Goal: Task Accomplishment & Management: Manage account settings

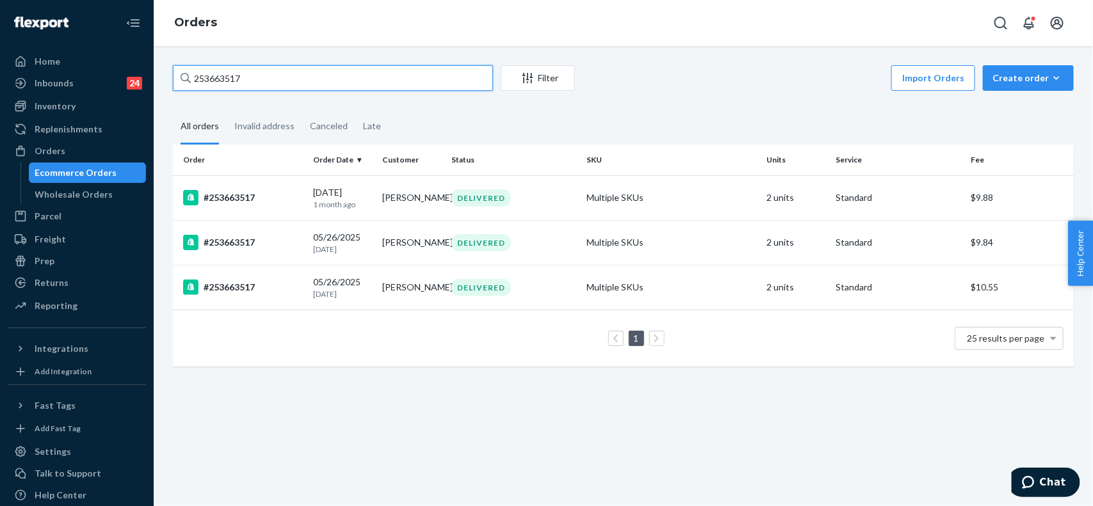
click at [270, 82] on input "253663517" at bounding box center [333, 78] width 320 height 26
click at [264, 199] on div "#253663517" at bounding box center [243, 197] width 120 height 15
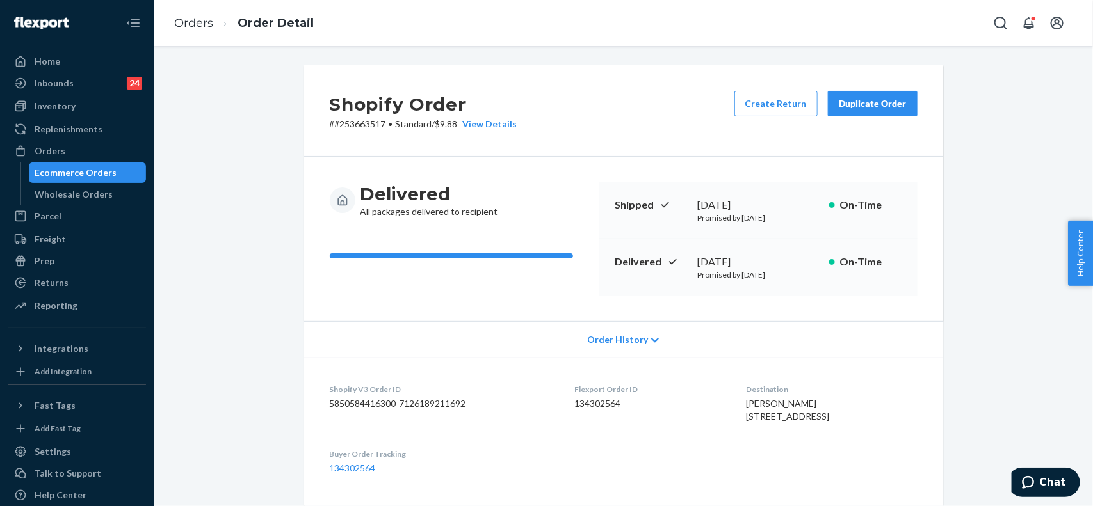
click at [851, 106] on div "Duplicate Order" at bounding box center [873, 103] width 68 height 13
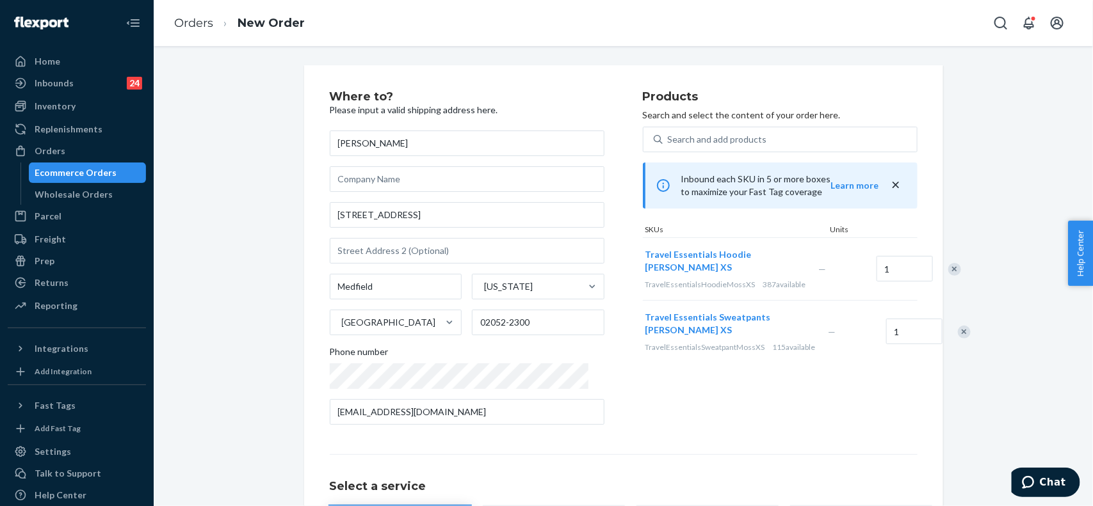
click at [948, 272] on div "Remove Item" at bounding box center [954, 269] width 13 height 13
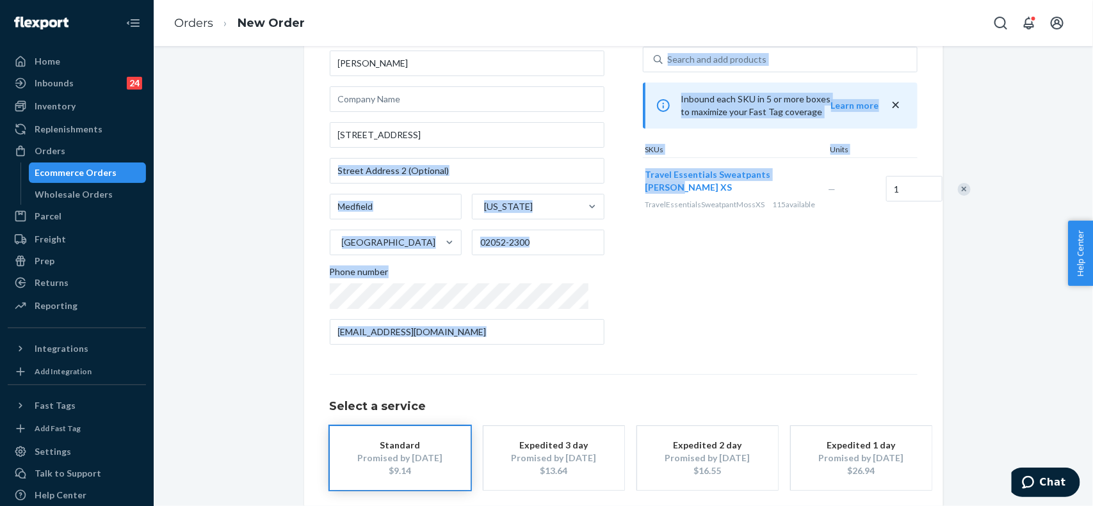
drag, startPoint x: 618, startPoint y: 177, endPoint x: 663, endPoint y: 182, distance: 45.2
click at [663, 182] on div "Where to? Please input a valid shipping address here. [PERSON_NAME] [STREET_ADD…" at bounding box center [624, 183] width 588 height 344
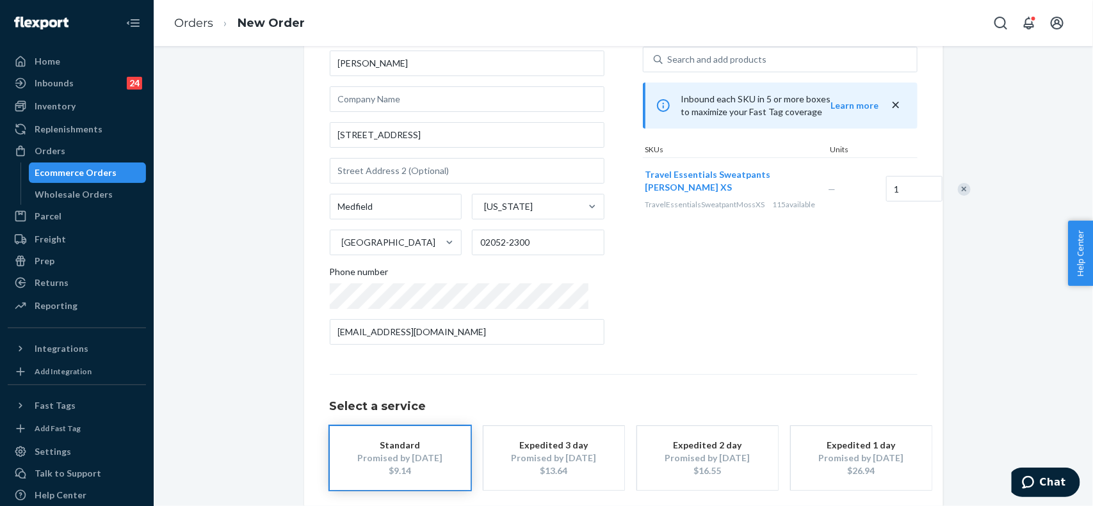
click at [816, 320] on div "Products Search and select the content of your order here. Search and add produ…" at bounding box center [780, 183] width 275 height 344
drag, startPoint x: 672, startPoint y: 189, endPoint x: 618, endPoint y: 171, distance: 56.7
click at [645, 178] on button "Travel Essentials Sweatpants [PERSON_NAME] XS" at bounding box center [729, 181] width 168 height 26
drag, startPoint x: 622, startPoint y: 174, endPoint x: 658, endPoint y: 183, distance: 37.6
click at [658, 183] on div "Travel Essentials Sweatpants [PERSON_NAME] XS TravelEssentialsSweatpantMossXS 1…" at bounding box center [734, 189] width 183 height 62
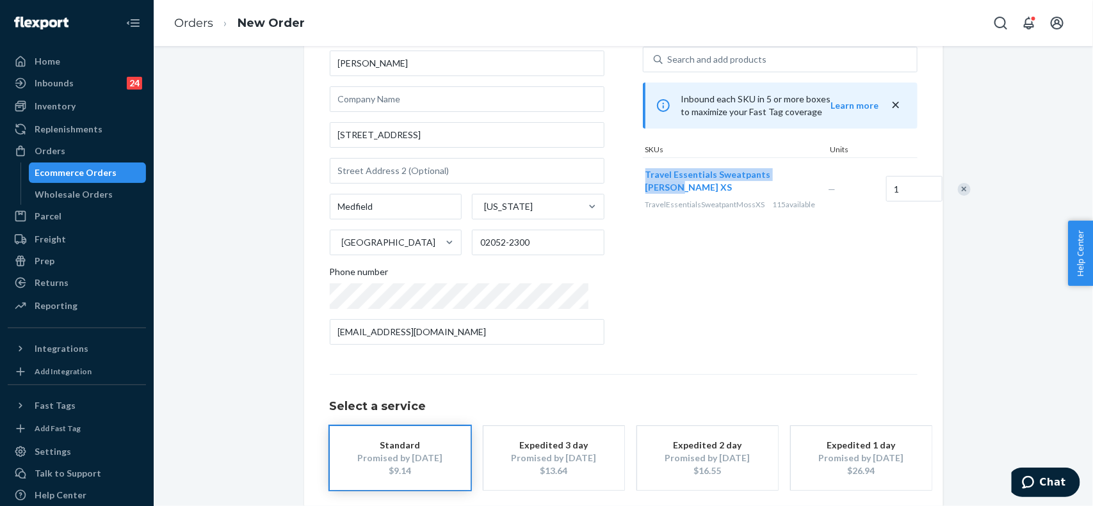
copy span "Travel Essentials Sweatpants [PERSON_NAME] XS"
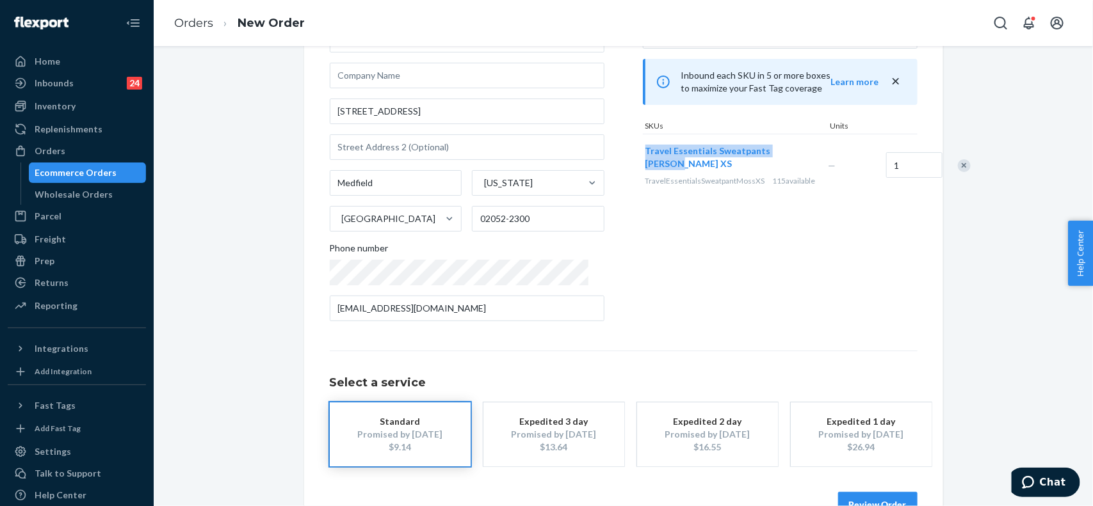
scroll to position [141, 0]
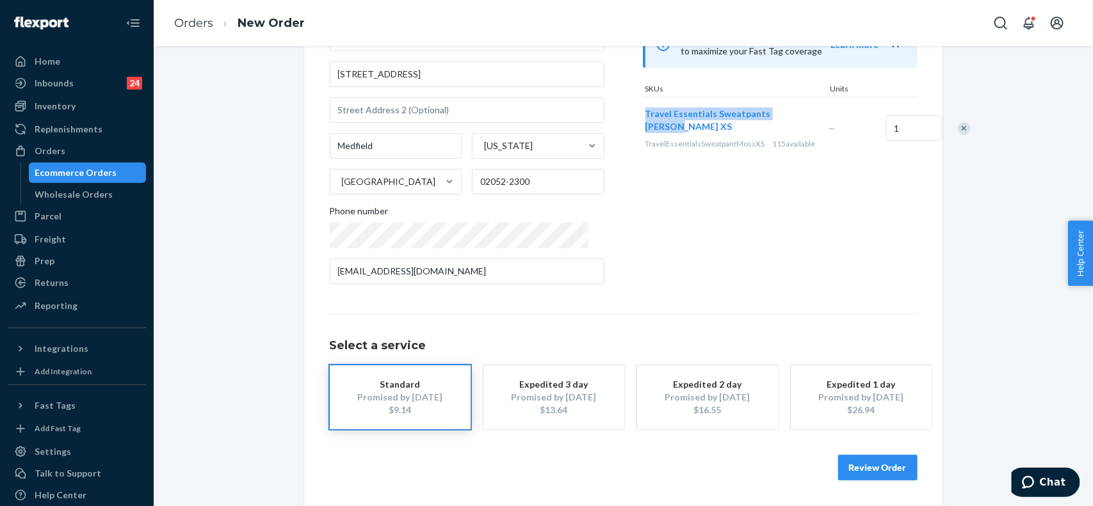
click at [751, 402] on div "Promised by [DATE]" at bounding box center [707, 397] width 102 height 13
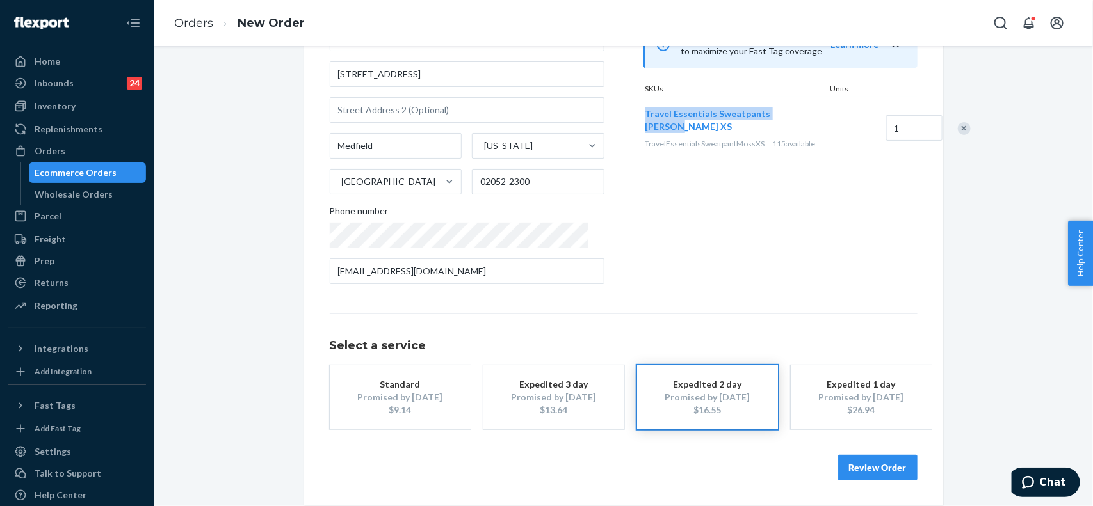
click at [539, 407] on div "$13.64" at bounding box center [554, 410] width 102 height 13
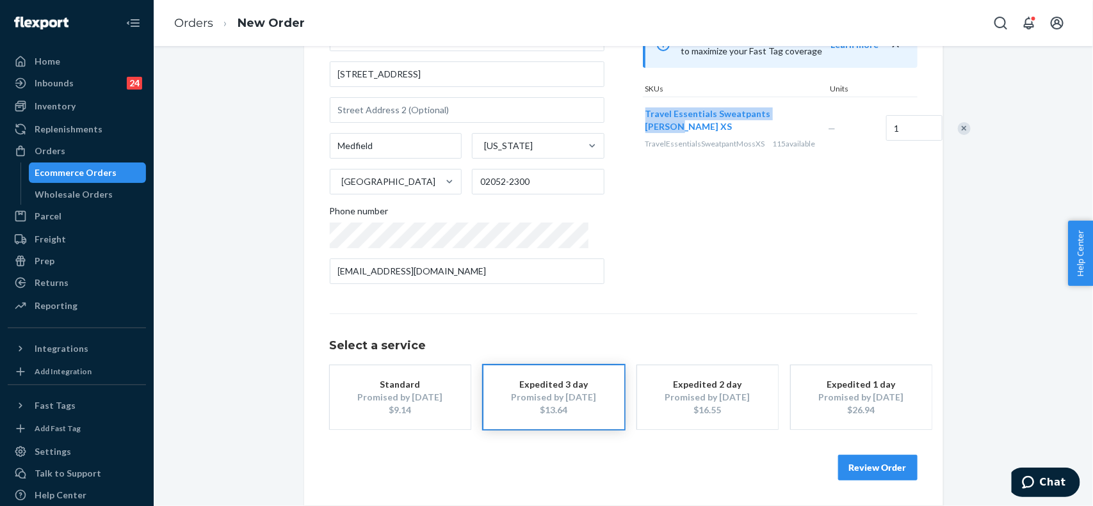
click at [855, 465] on button "Review Order" at bounding box center [877, 468] width 79 height 26
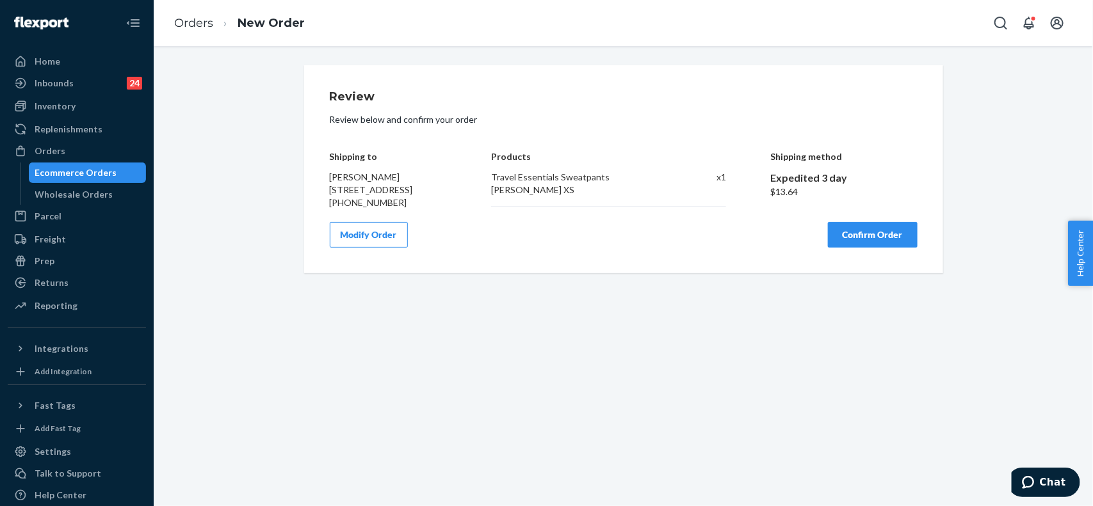
click at [849, 248] on button "Confirm Order" at bounding box center [873, 235] width 90 height 26
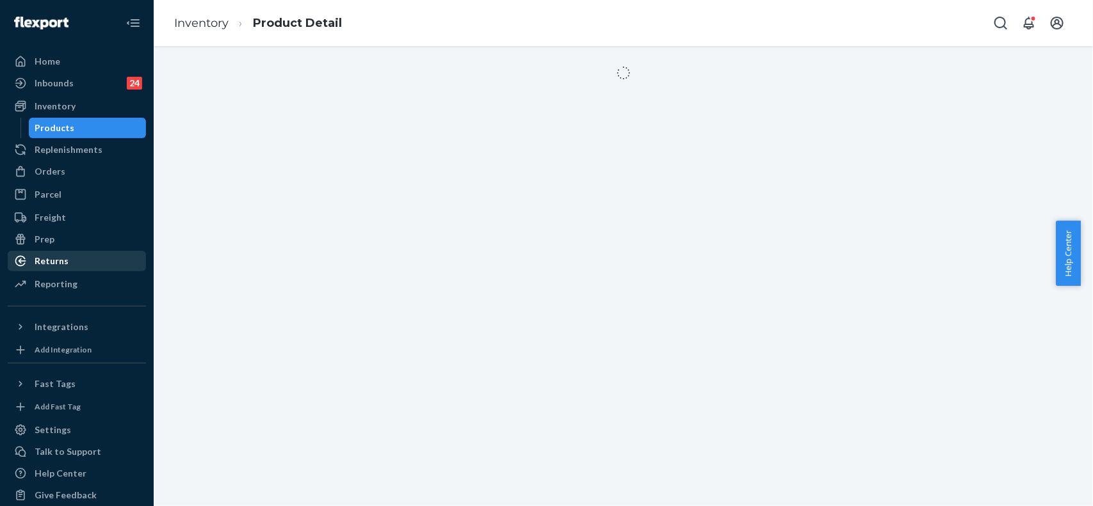
click at [51, 257] on div "Returns" at bounding box center [52, 261] width 34 height 13
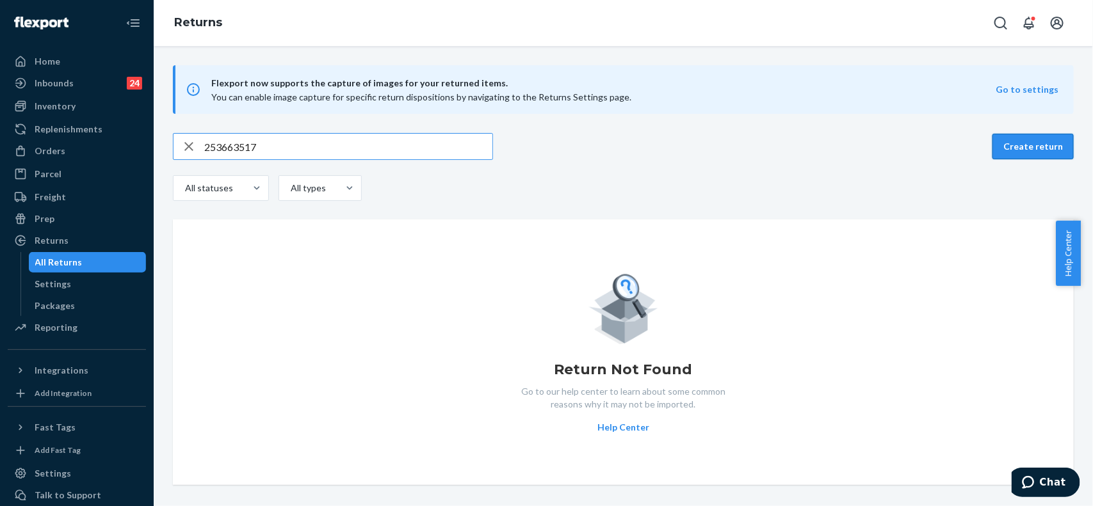
type input "253663517"
click at [1007, 150] on button "Create return" at bounding box center [1032, 147] width 81 height 26
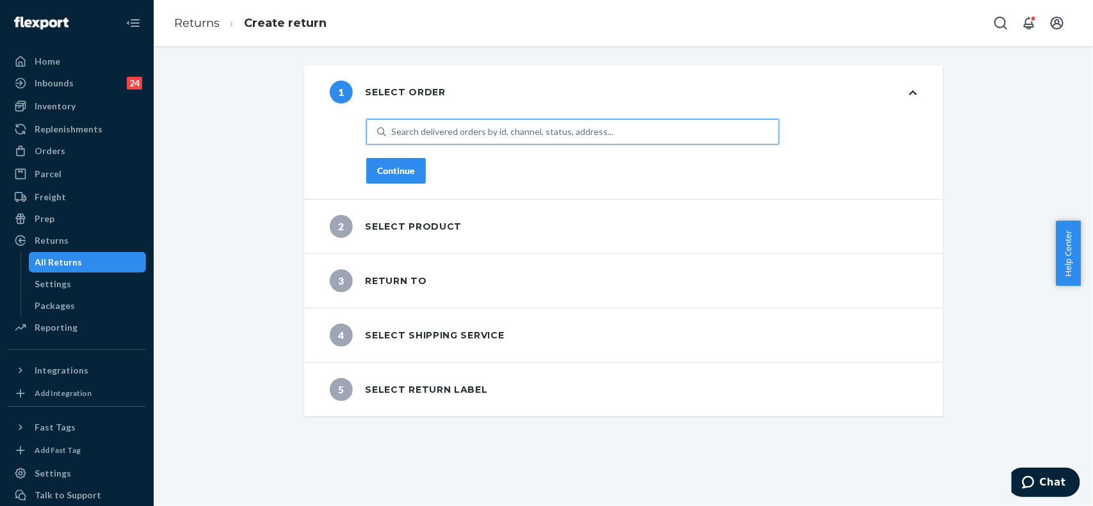
click at [443, 136] on div "Search delivered orders by id, channel, status, address..." at bounding box center [502, 131] width 222 height 13
click at [392, 136] on input "0 results available. Use Up and Down to choose options, press Enter to select t…" at bounding box center [391, 131] width 1 height 13
paste input "253663517"
type input "253663517"
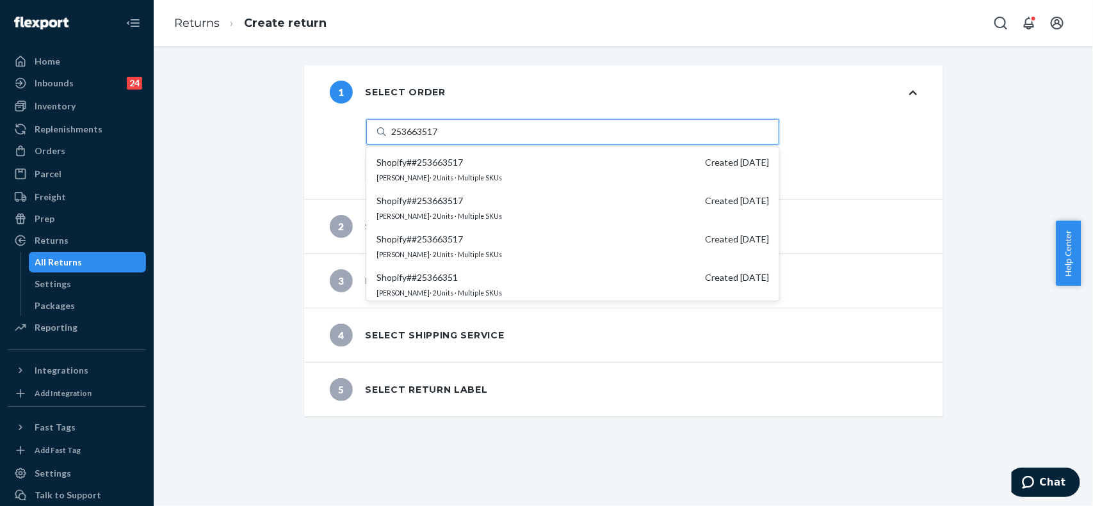
click at [573, 156] on span "Shopify # #253663517 Created 5/26/2025" at bounding box center [572, 162] width 392 height 13
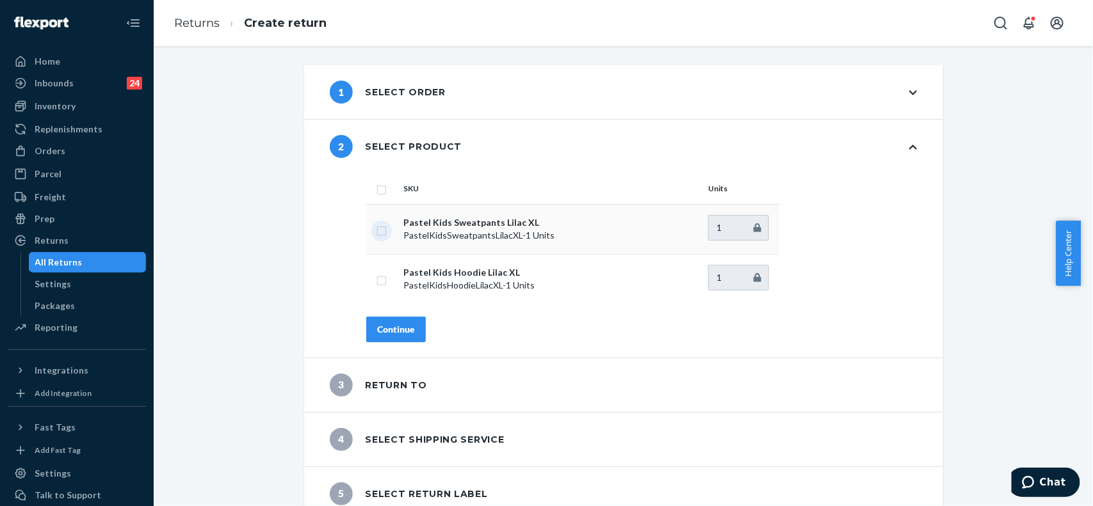
click at [376, 228] on input "checkbox" at bounding box center [381, 229] width 10 height 13
checkbox input "true"
click at [384, 337] on button "Continue" at bounding box center [396, 330] width 60 height 26
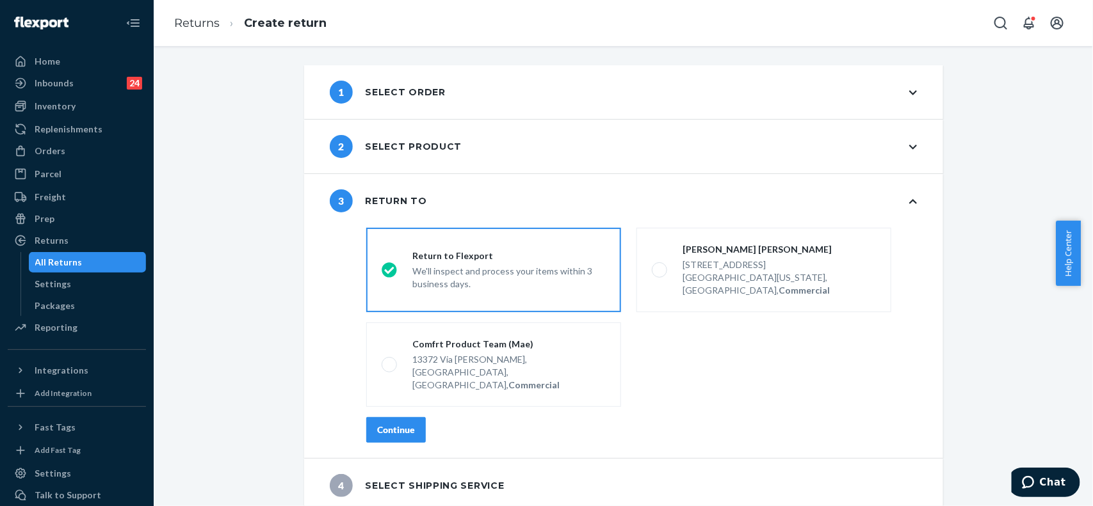
scroll to position [35, 0]
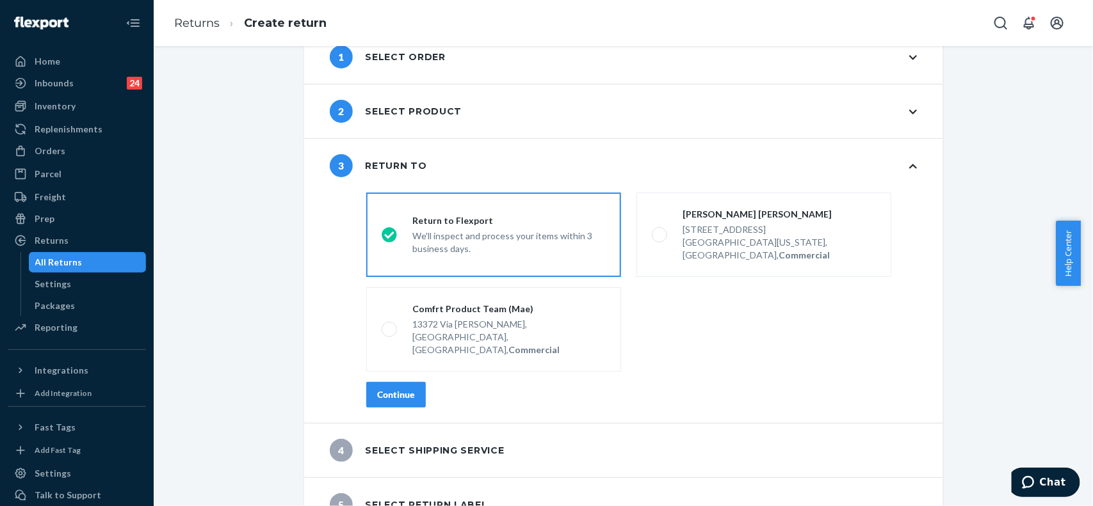
click at [383, 389] on div "Continue" at bounding box center [396, 395] width 38 height 13
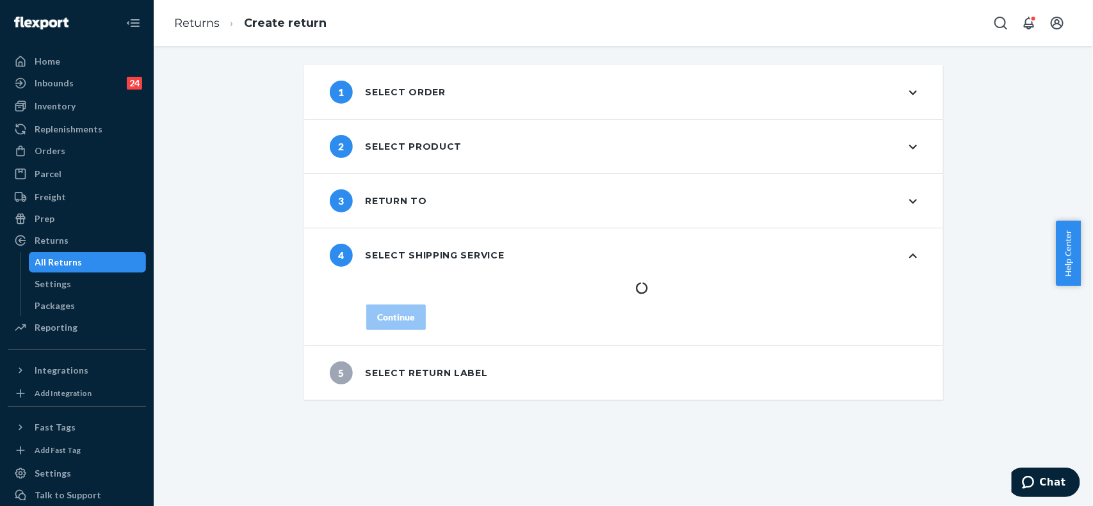
scroll to position [0, 0]
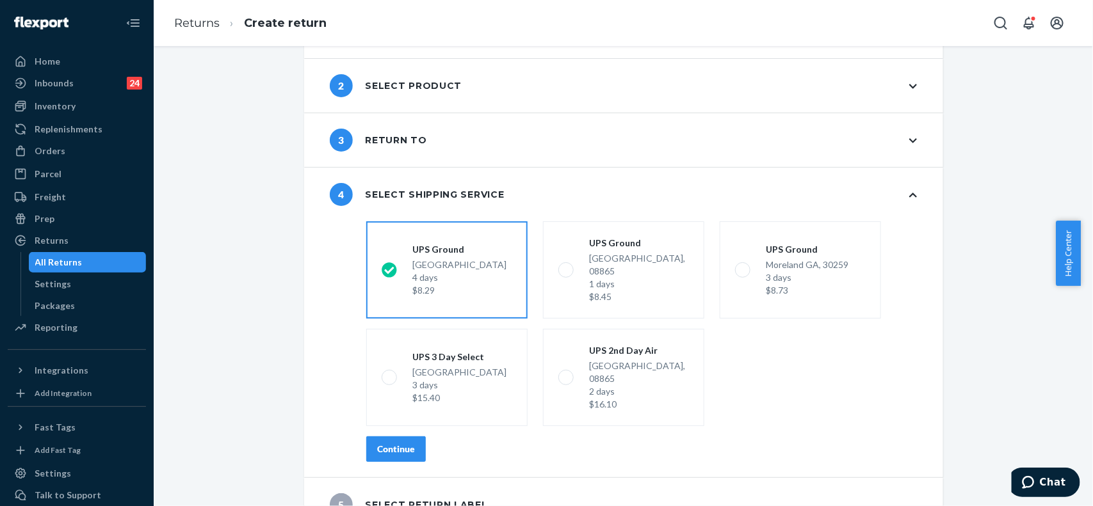
click at [396, 443] on div "Continue" at bounding box center [396, 449] width 38 height 13
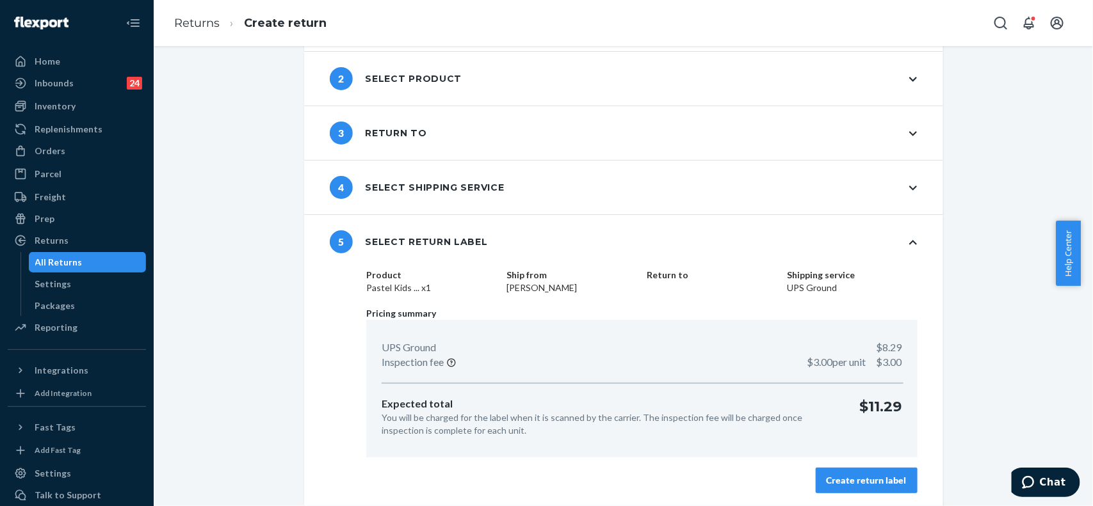
scroll to position [70, 0]
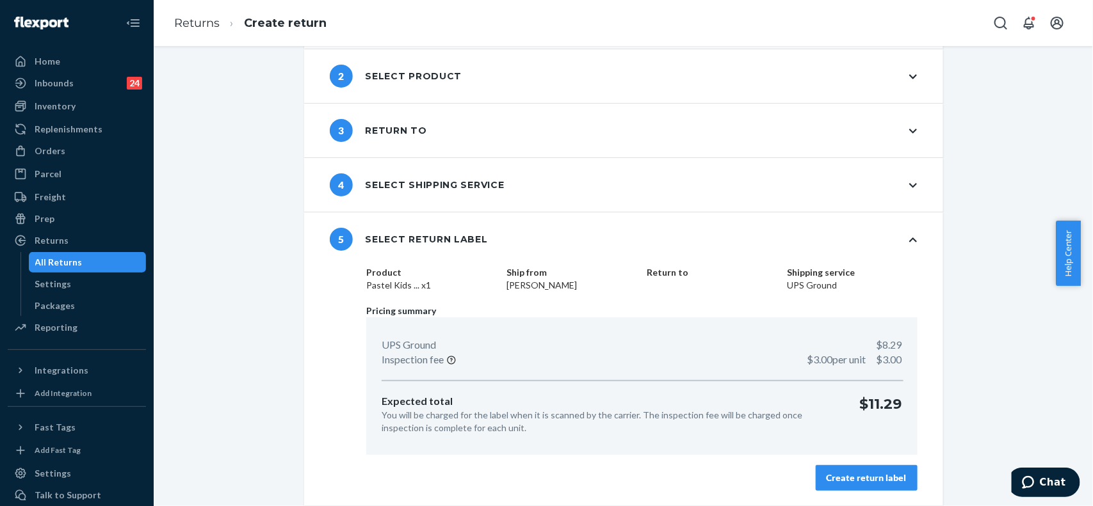
click at [889, 478] on div "Create return label" at bounding box center [866, 478] width 80 height 13
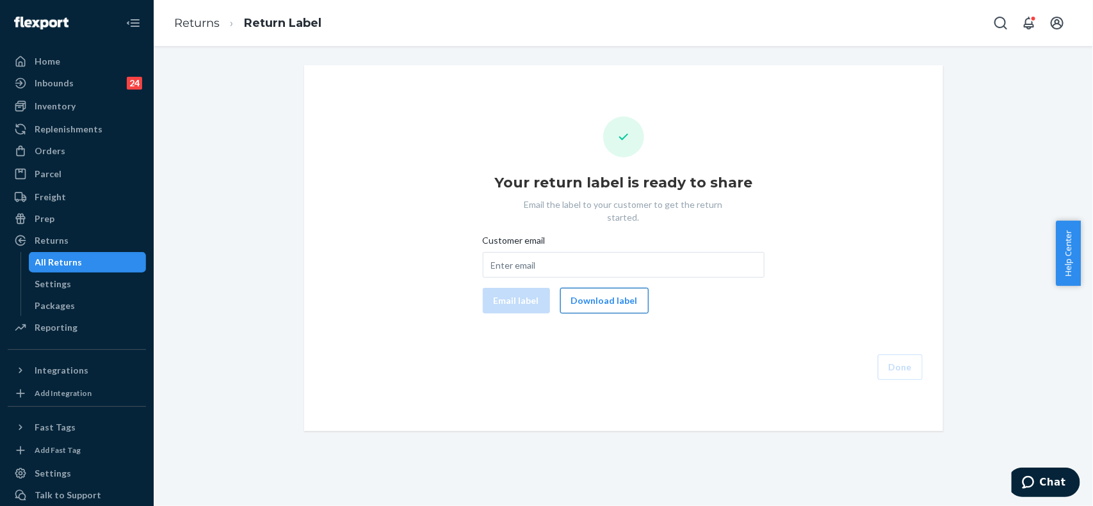
click at [602, 288] on button "Download label" at bounding box center [604, 301] width 88 height 26
